Goal: Task Accomplishment & Management: Use online tool/utility

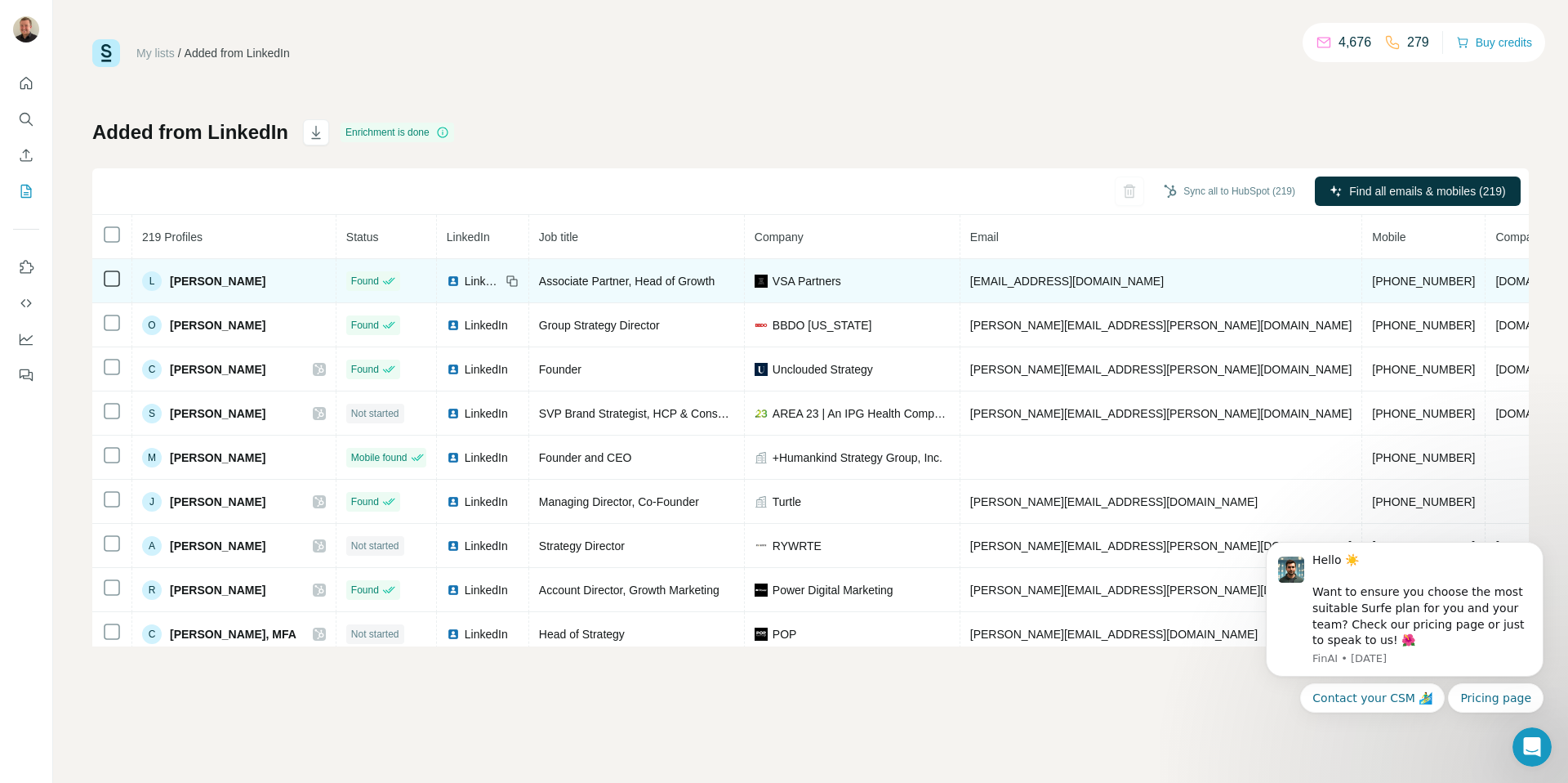
click at [111, 287] on icon at bounding box center [112, 278] width 19 height 19
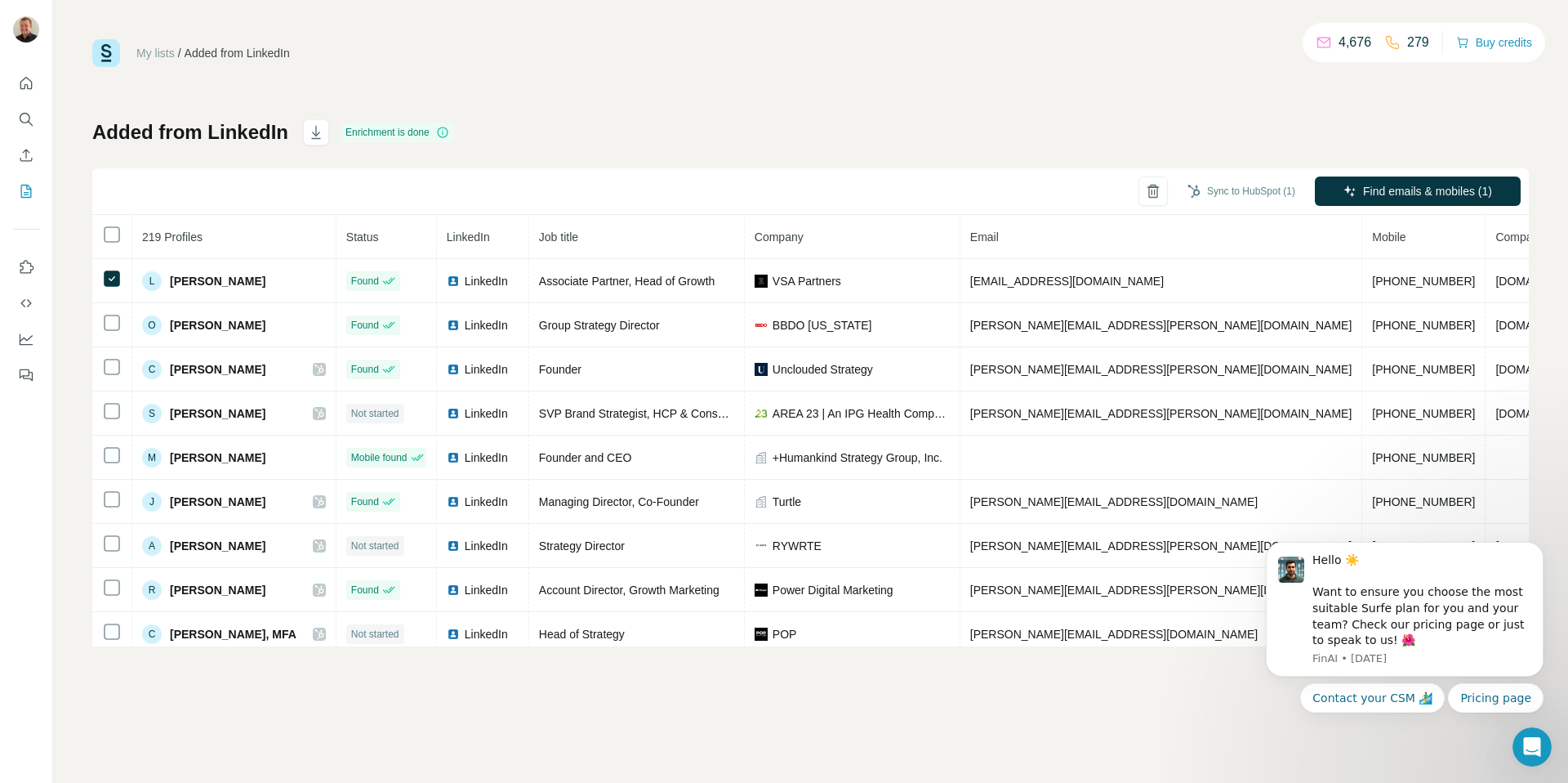
click at [1243, 207] on div "Sync to HubSpot (1)" at bounding box center [1241, 192] width 131 height 33
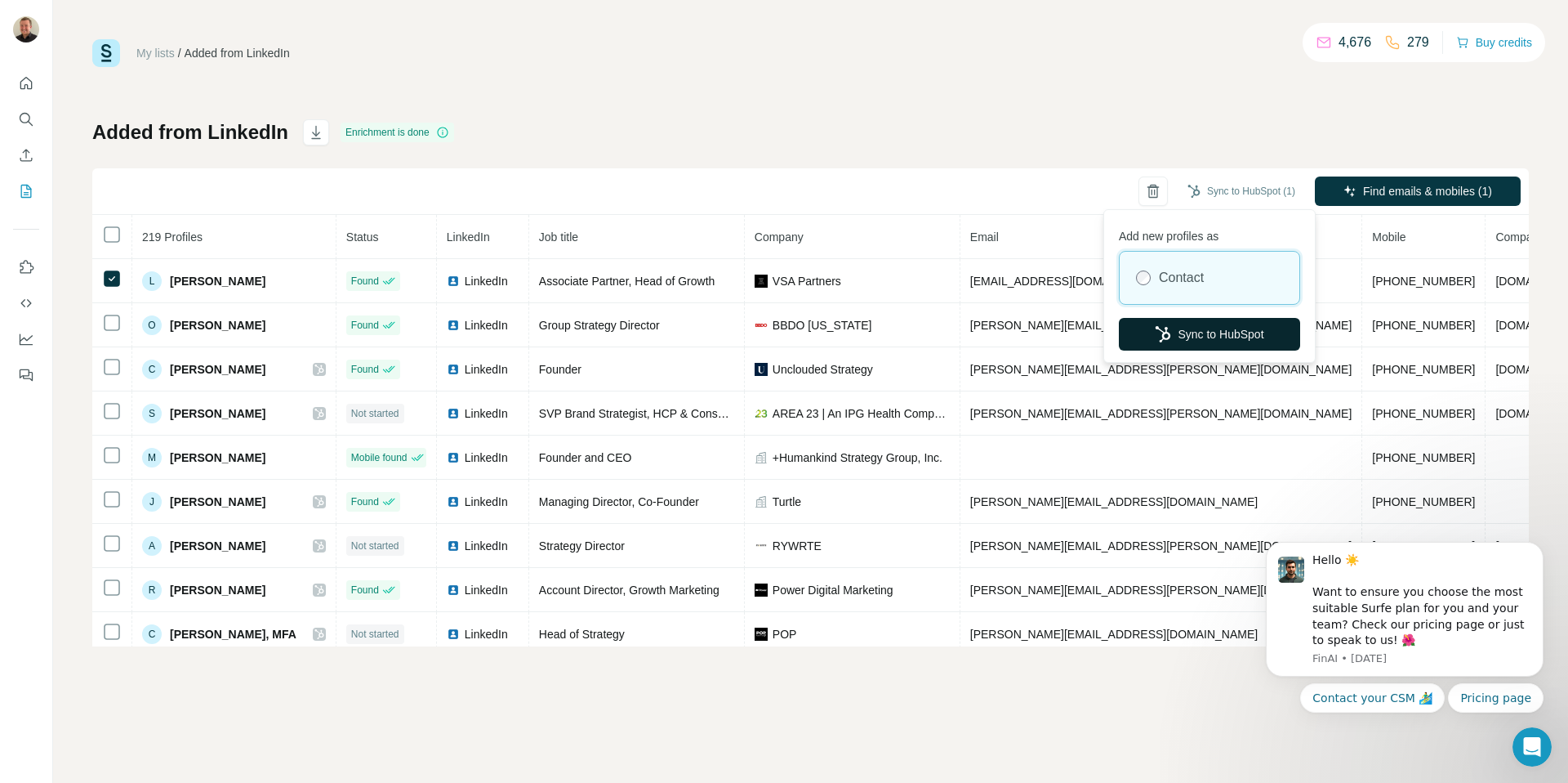
click at [1204, 338] on button "Sync to HubSpot" at bounding box center [1209, 334] width 182 height 33
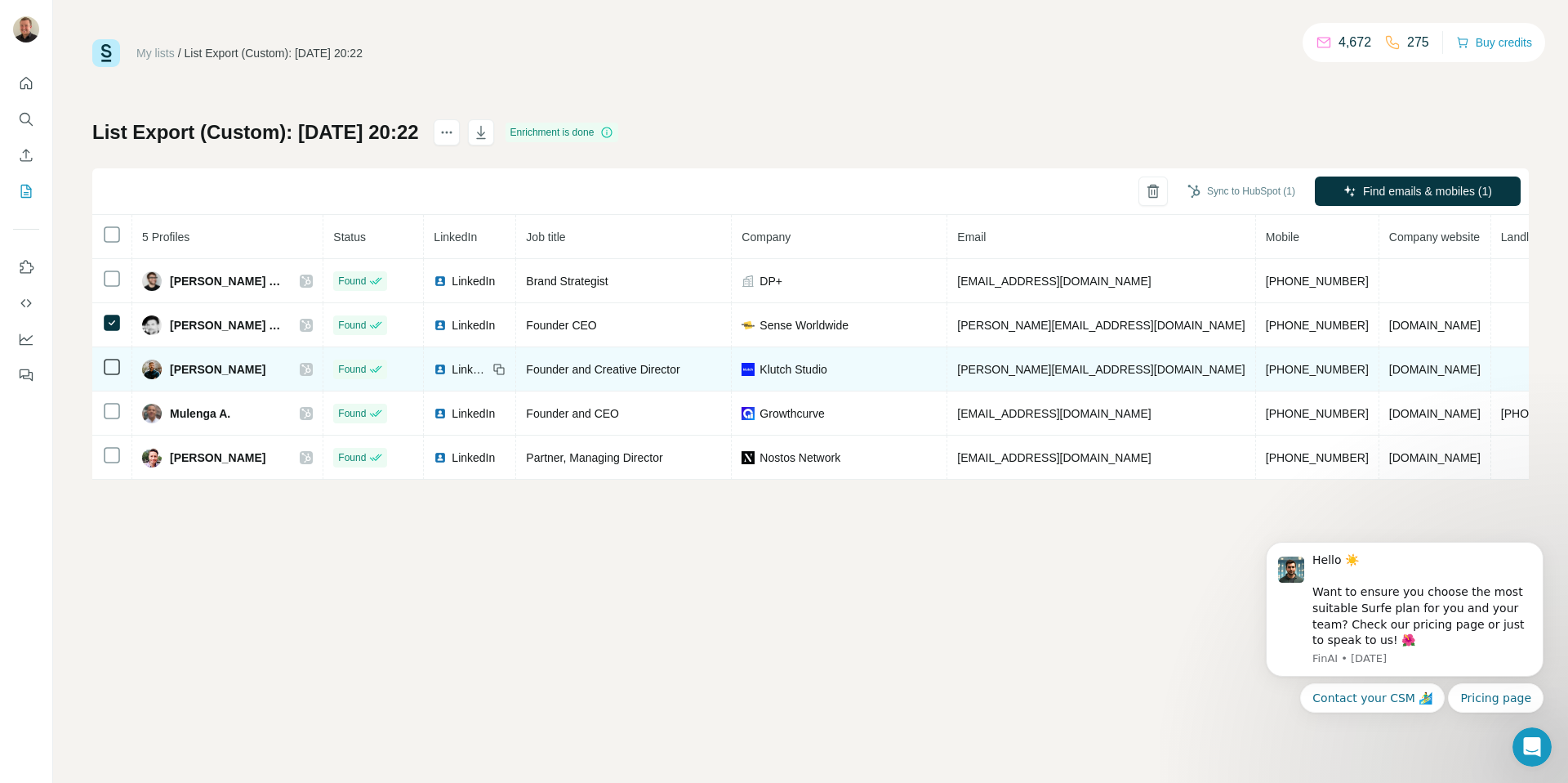
click at [108, 357] on icon at bounding box center [112, 367] width 19 height 19
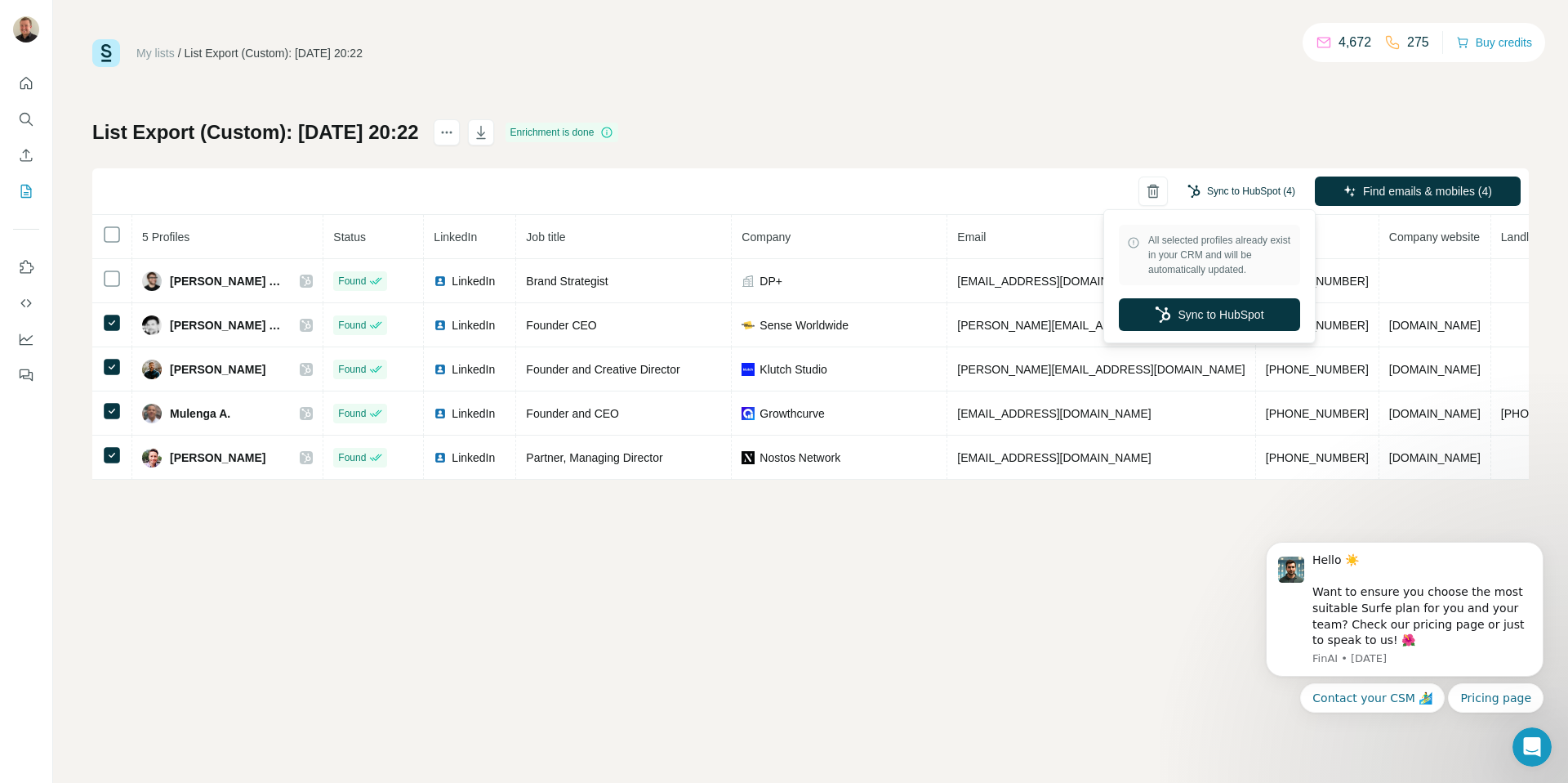
click at [1220, 192] on button "Sync to HubSpot (4)" at bounding box center [1241, 191] width 131 height 25
click at [1209, 306] on button "Sync to HubSpot" at bounding box center [1209, 314] width 182 height 33
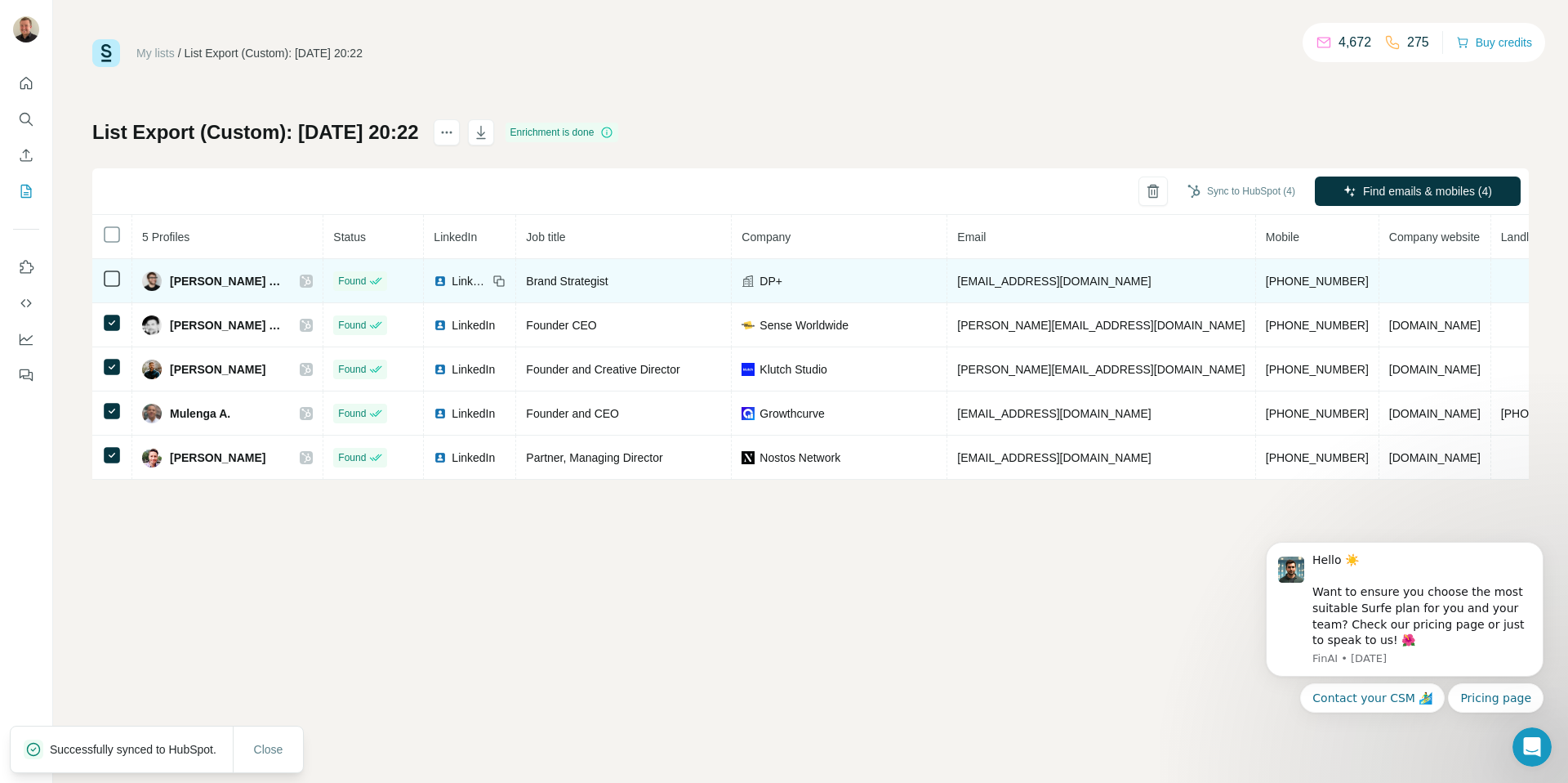
click at [301, 279] on icon at bounding box center [305, 281] width 10 height 13
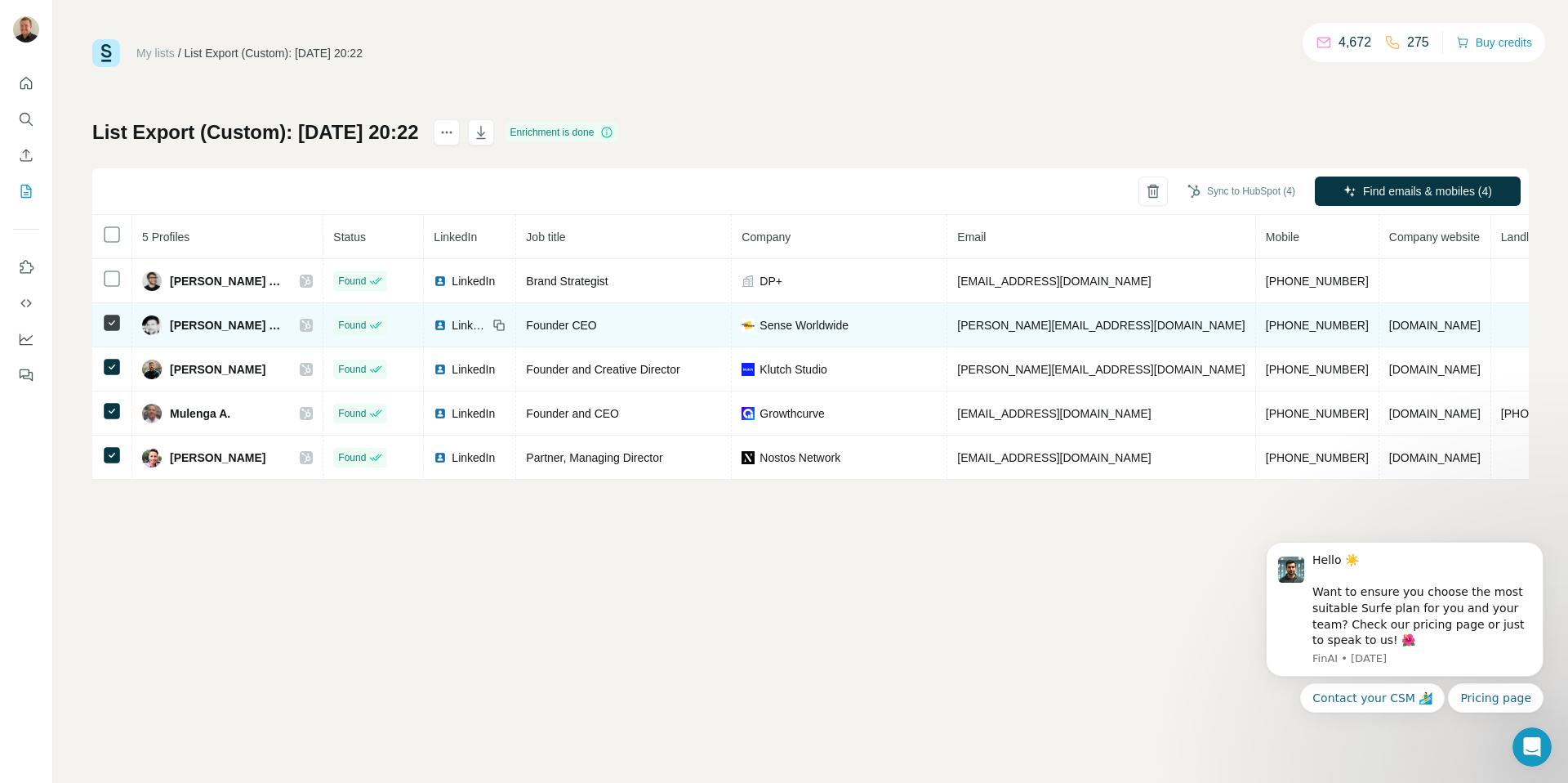
click at [262, 324] on div "Jeremy Brown (JB)" at bounding box center [228, 325] width 171 height 19
click at [302, 327] on icon at bounding box center [306, 325] width 9 height 10
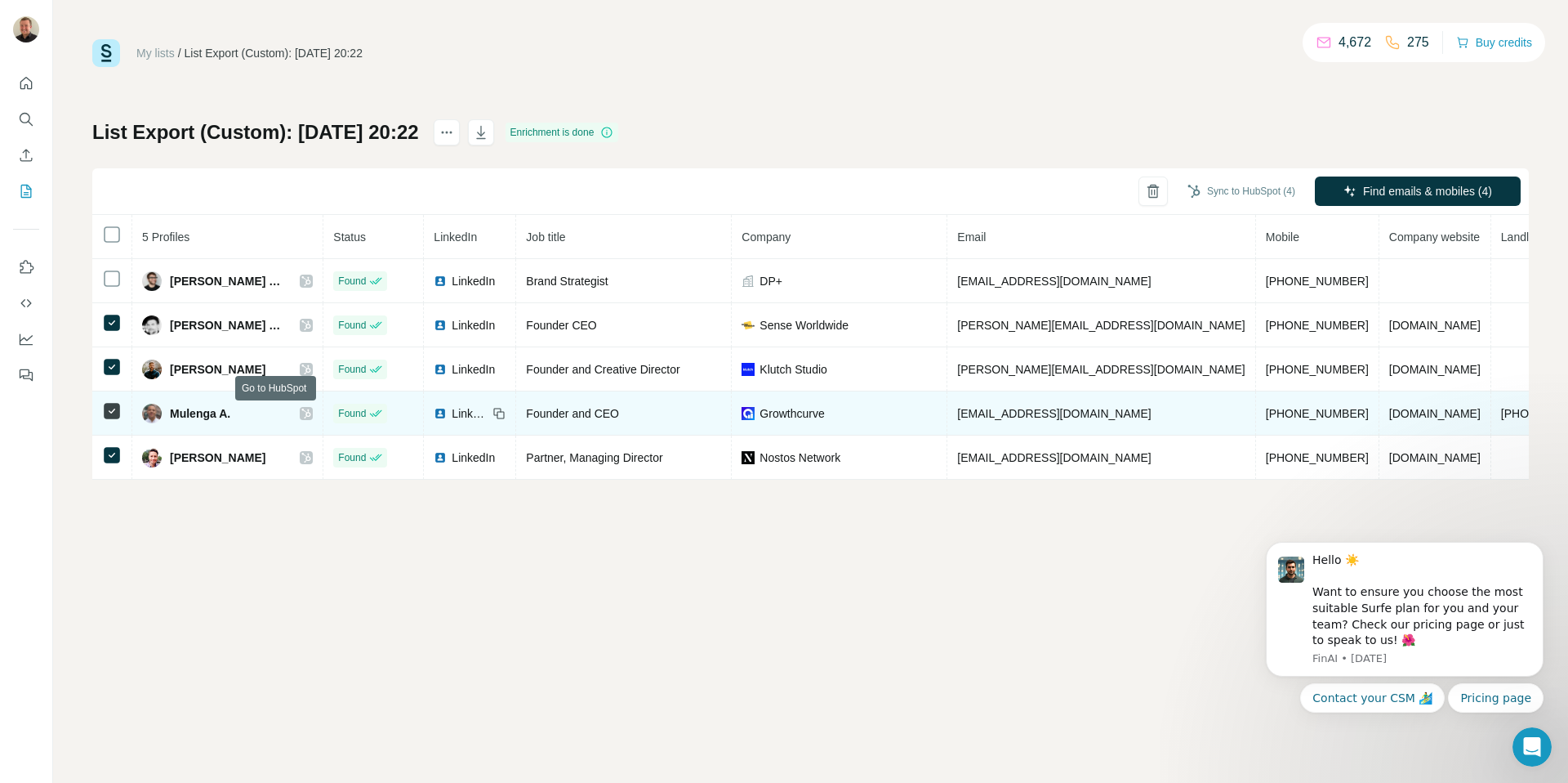
click at [301, 415] on icon at bounding box center [305, 413] width 10 height 13
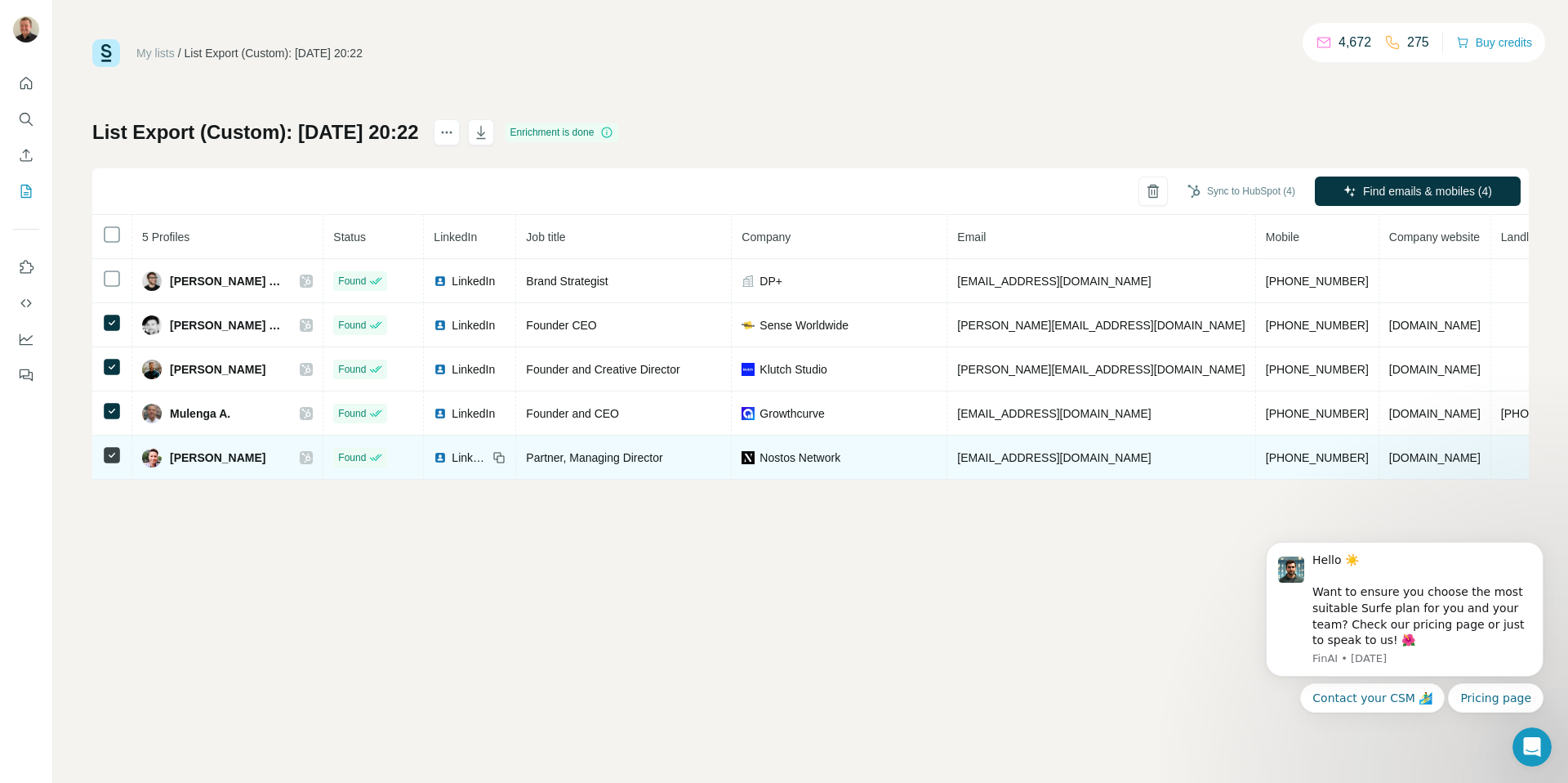
click at [301, 457] on icon at bounding box center [305, 457] width 10 height 13
